Goal: Information Seeking & Learning: Learn about a topic

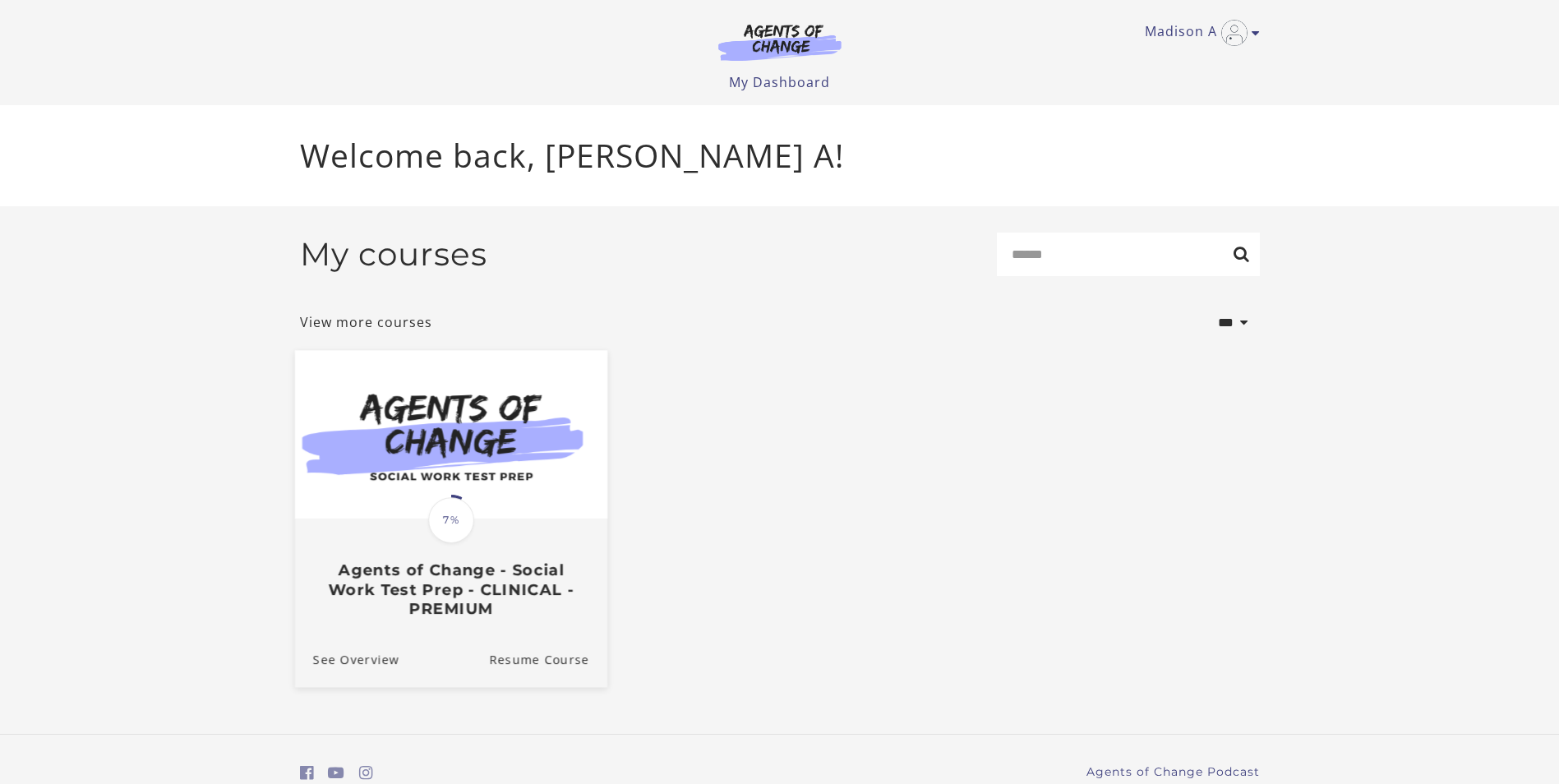
click at [448, 485] on img at bounding box center [449, 433] width 312 height 169
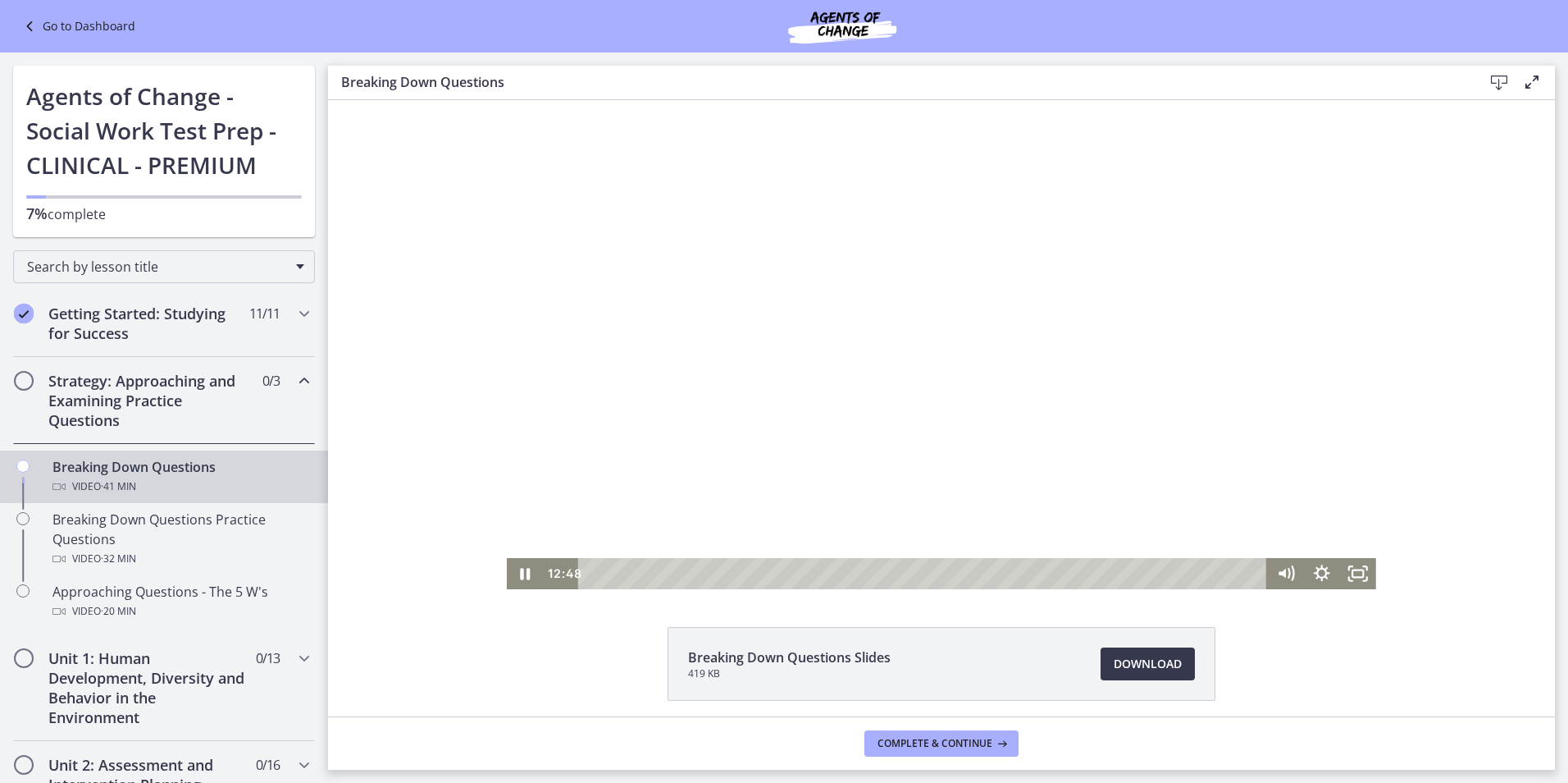
click at [870, 362] on div at bounding box center [942, 344] width 869 height 489
